Goal: Task Accomplishment & Management: Use online tool/utility

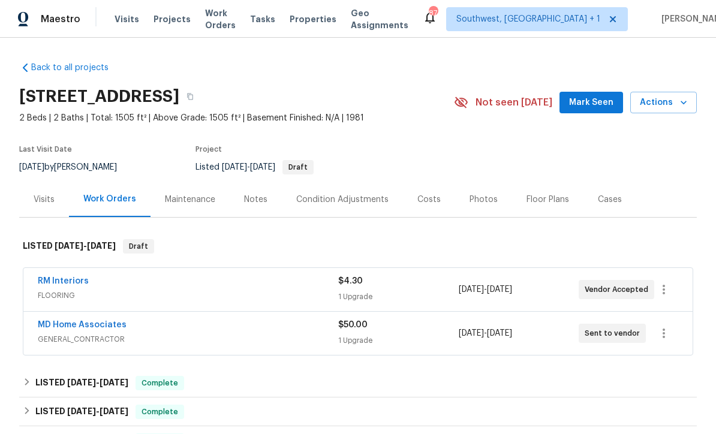
click at [175, 22] on span "Projects" at bounding box center [171, 19] width 37 height 12
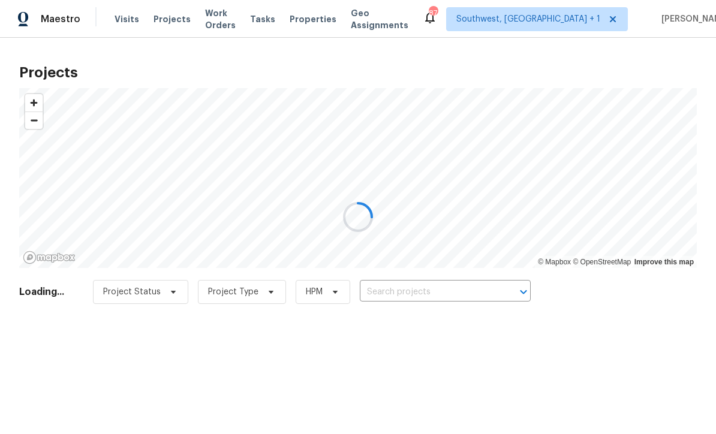
click at [433, 299] on div at bounding box center [358, 217] width 716 height 434
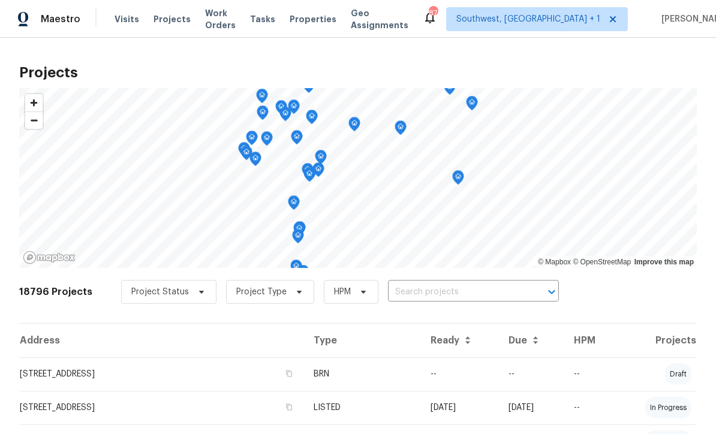
click at [448, 290] on input "text" at bounding box center [456, 292] width 137 height 19
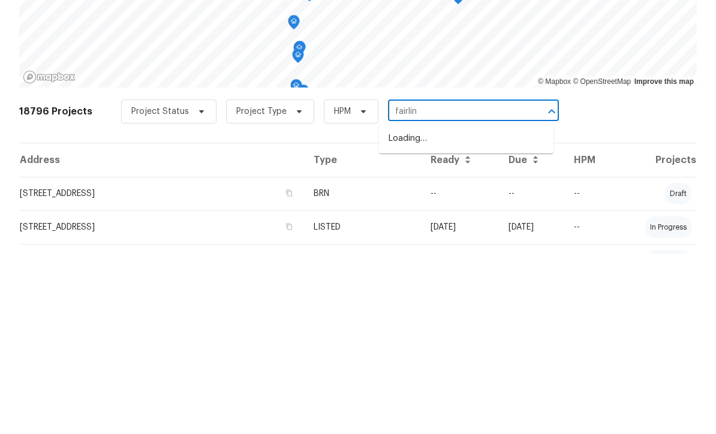
type input "fairlink"
click at [480, 309] on li "[STREET_ADDRESS]" at bounding box center [466, 319] width 174 height 20
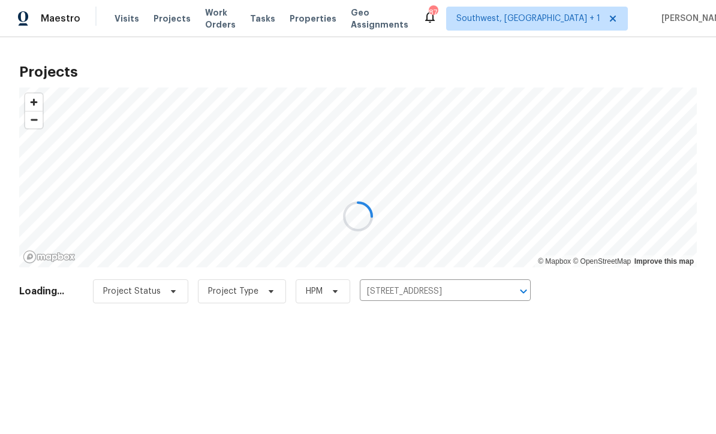
scroll to position [1, 0]
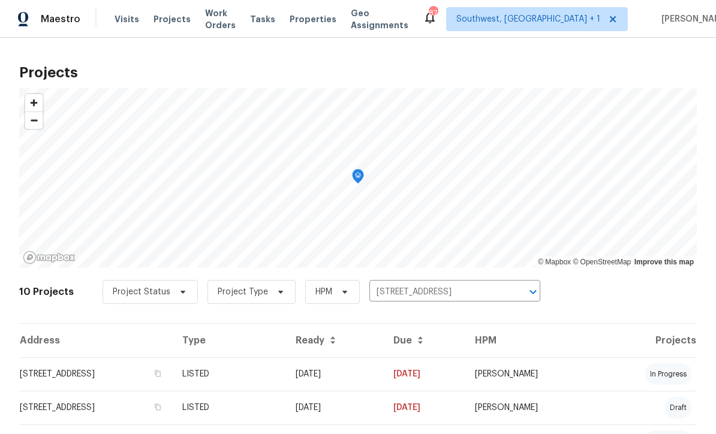
click at [384, 372] on td "[DATE]" at bounding box center [335, 374] width 98 height 34
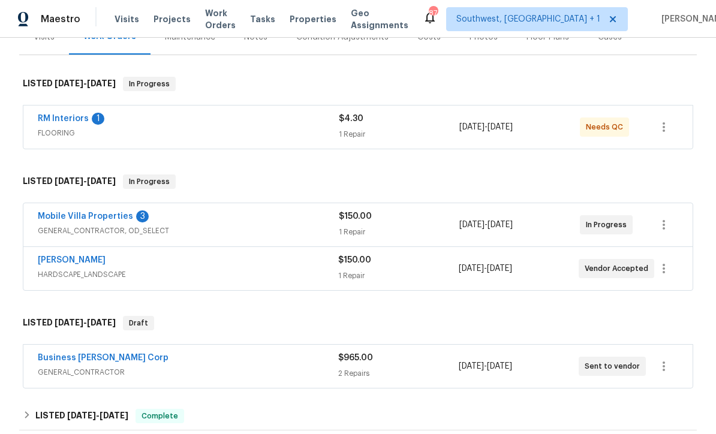
scroll to position [159, 0]
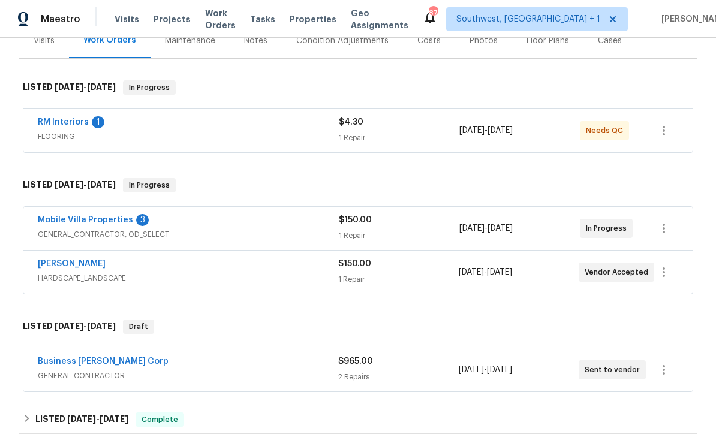
click at [118, 221] on link "Mobile Villa Properties" at bounding box center [85, 220] width 95 height 8
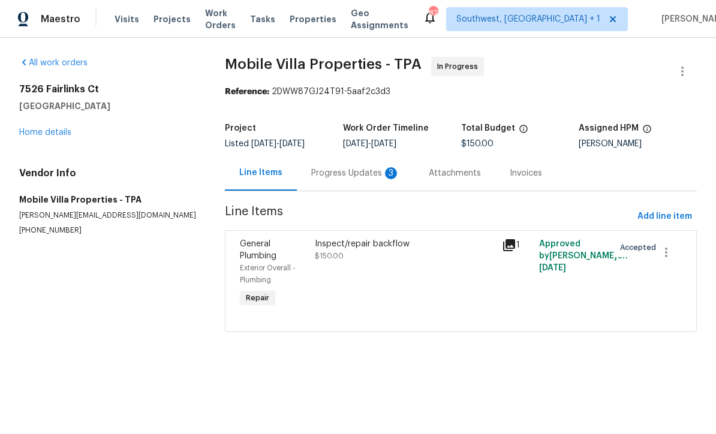
click at [390, 287] on div "Inspect/repair backflow $150.00" at bounding box center [404, 273] width 187 height 79
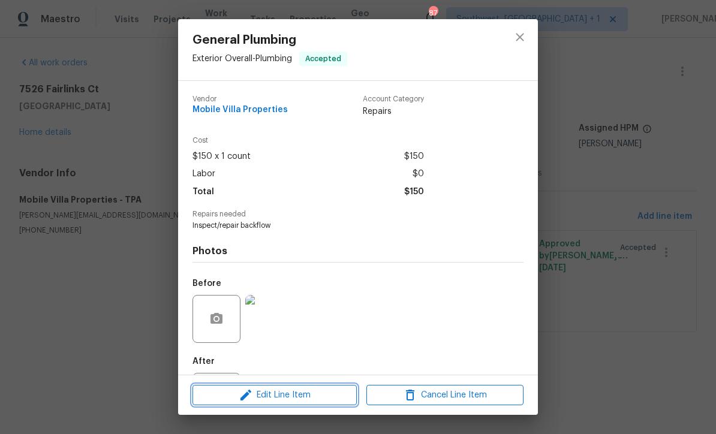
click at [333, 398] on span "Edit Line Item" at bounding box center [274, 395] width 157 height 15
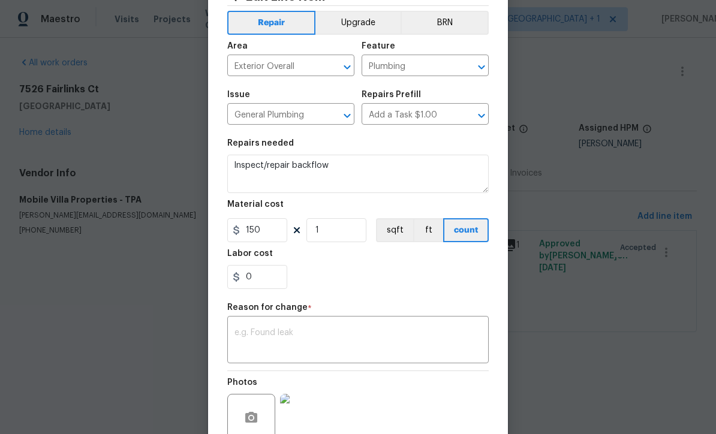
scroll to position [93, 0]
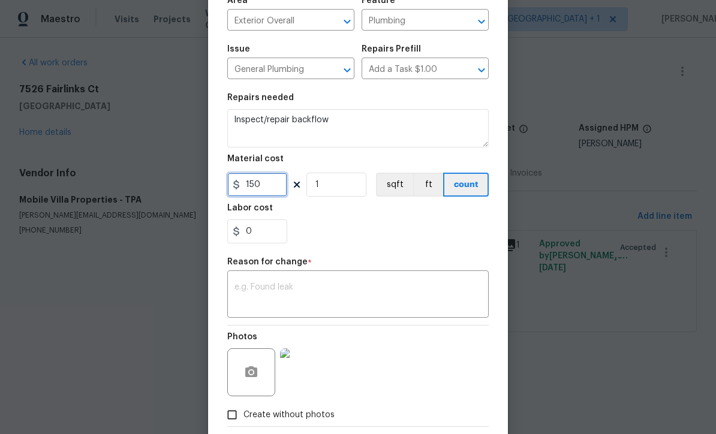
click at [279, 187] on input "150" at bounding box center [257, 185] width 60 height 24
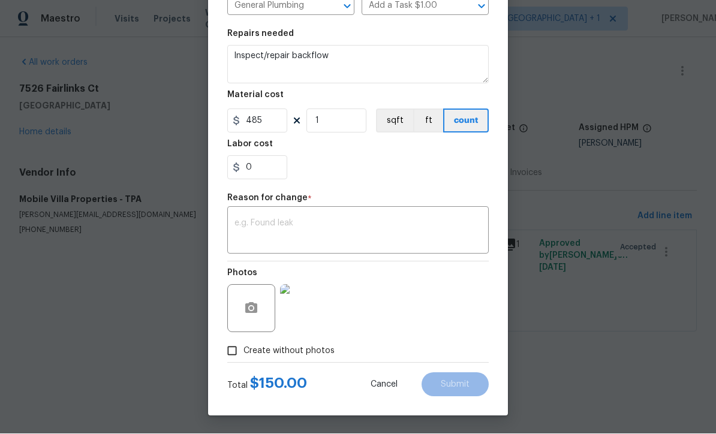
scroll to position [159, 0]
type input "485"
click at [360, 231] on textarea at bounding box center [357, 231] width 247 height 25
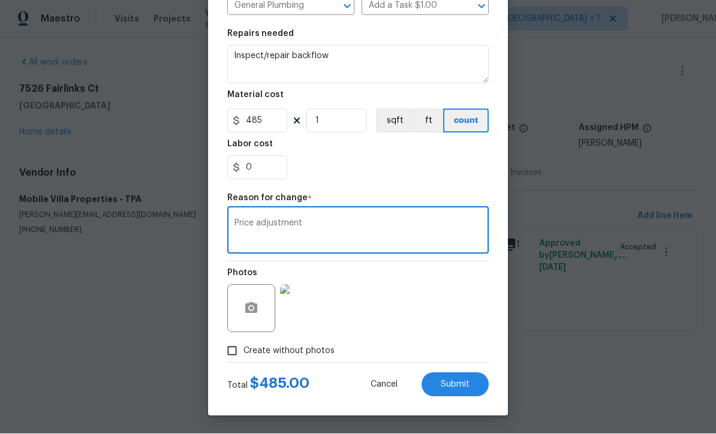
type textarea "Price adjustment"
click at [466, 389] on button "Submit" at bounding box center [454, 385] width 67 height 24
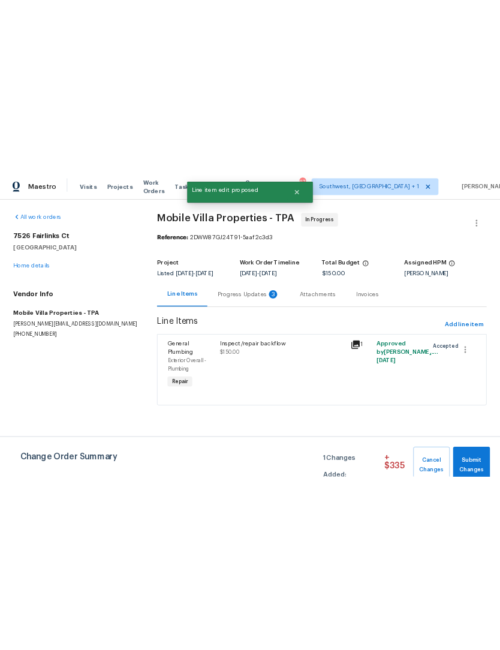
scroll to position [0, 0]
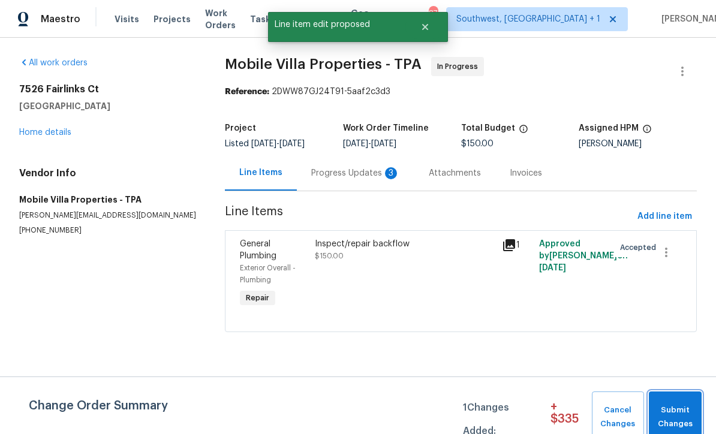
click at [675, 412] on span "Submit Changes" at bounding box center [675, 417] width 41 height 28
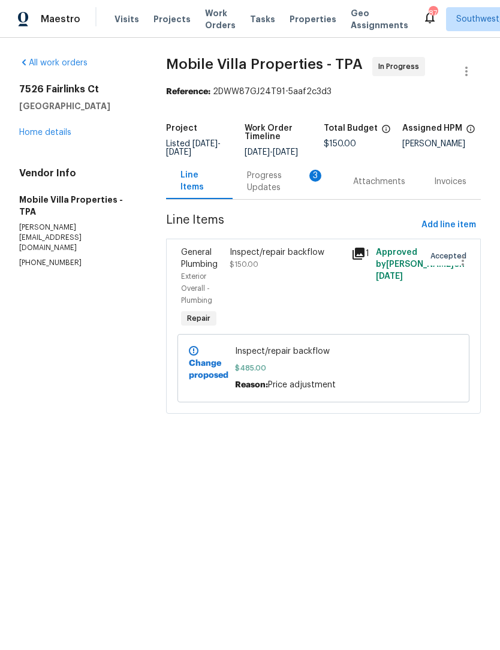
click at [162, 25] on span "Projects" at bounding box center [171, 19] width 37 height 12
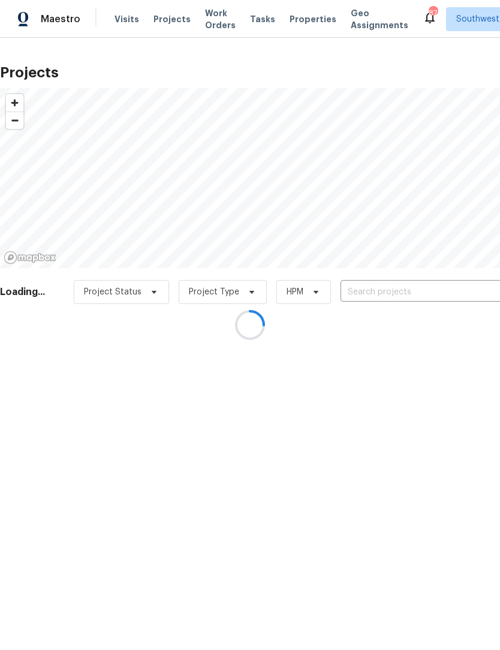
click at [395, 293] on div at bounding box center [250, 325] width 500 height 650
click at [394, 293] on div at bounding box center [250, 325] width 500 height 650
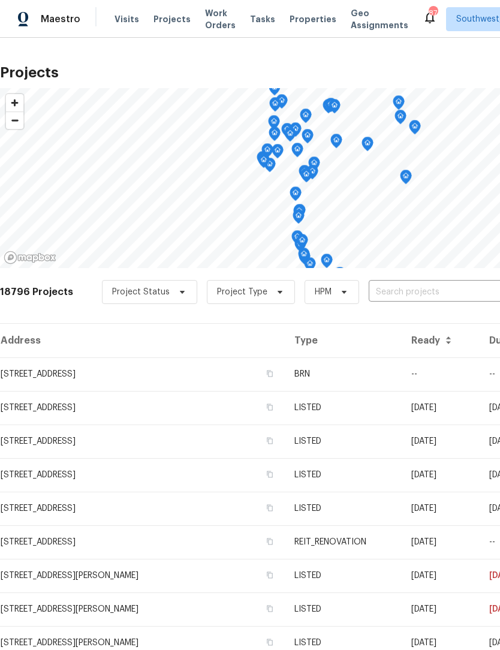
click at [393, 296] on input "text" at bounding box center [437, 292] width 137 height 19
type input "8110 encl"
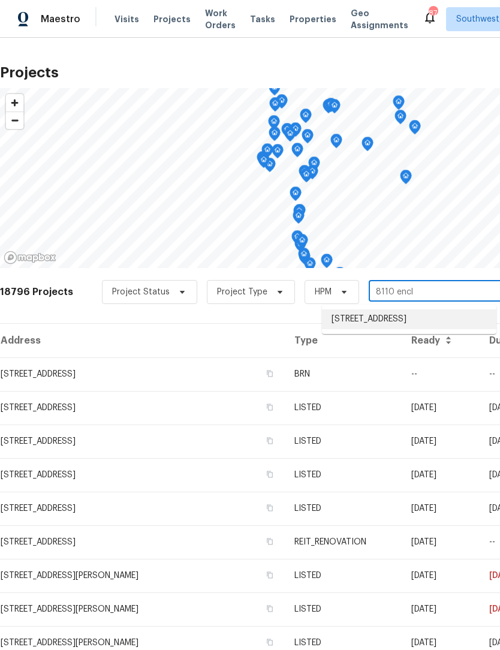
click at [417, 329] on li "[STREET_ADDRESS]" at bounding box center [409, 319] width 174 height 20
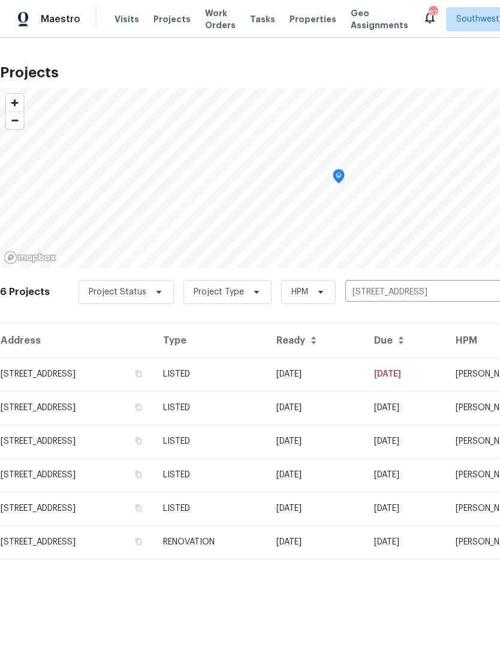
click at [267, 380] on td "LISTED" at bounding box center [209, 374] width 113 height 34
